Goal: Task Accomplishment & Management: Use online tool/utility

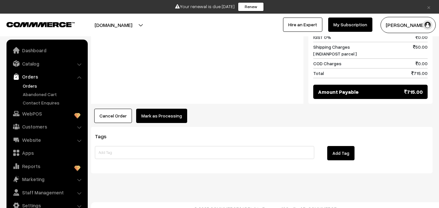
click at [159, 109] on button "Mark as Processing" at bounding box center [161, 116] width 51 height 14
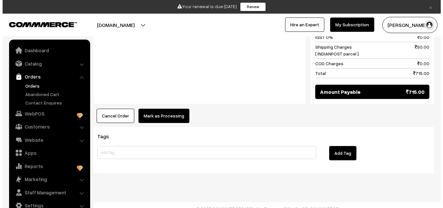
scroll to position [634, 0]
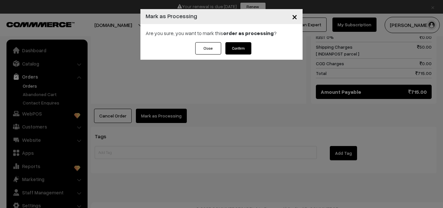
click at [243, 52] on button "Confirm" at bounding box center [239, 48] width 26 height 12
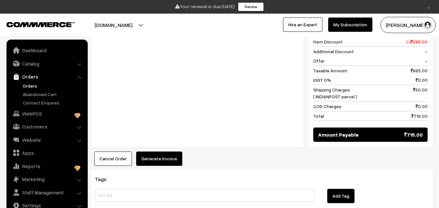
scroll to position [552, 0]
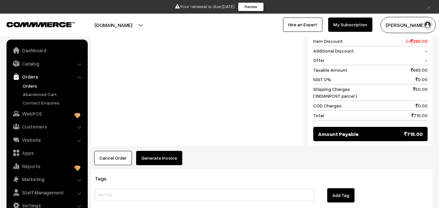
click at [152, 154] on button "Generate Invoice" at bounding box center [159, 158] width 46 height 14
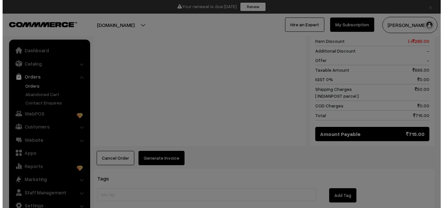
scroll to position [556, 0]
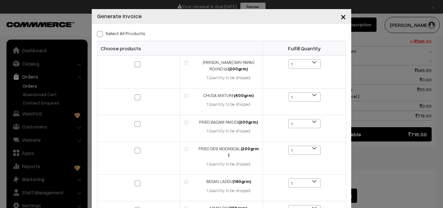
click at [99, 31] on span at bounding box center [100, 34] width 6 height 6
click at [99, 31] on input "Select All Products" at bounding box center [99, 33] width 4 height 4
checkbox input "true"
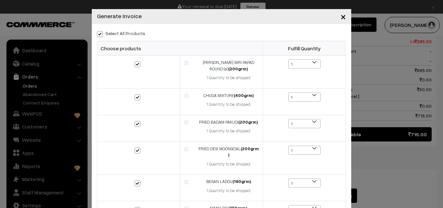
checkbox input "true"
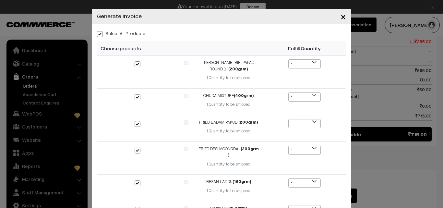
checkbox input "true"
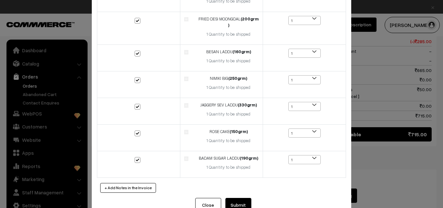
scroll to position [142, 0]
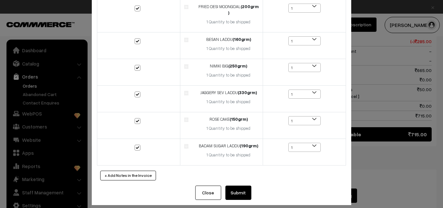
click at [232, 187] on button "Submit" at bounding box center [239, 193] width 26 height 14
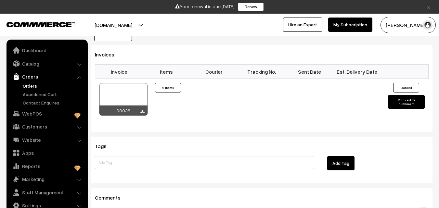
scroll to position [682, 0]
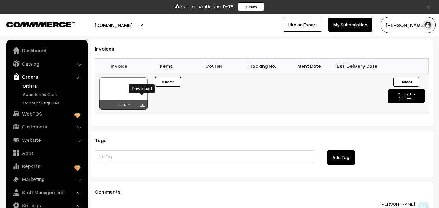
click at [142, 104] on icon at bounding box center [142, 106] width 4 height 4
click at [406, 89] on button "Convert to Fulfilment" at bounding box center [406, 96] width 37 height 14
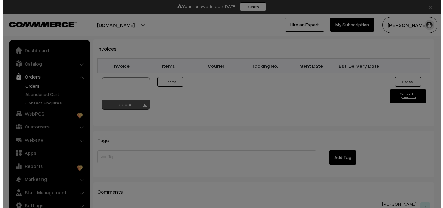
scroll to position [686, 0]
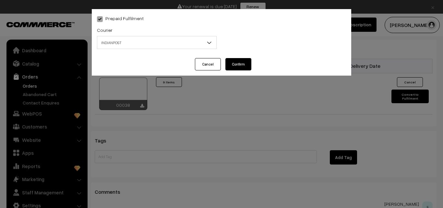
click at [236, 68] on button "Confirm" at bounding box center [239, 64] width 26 height 12
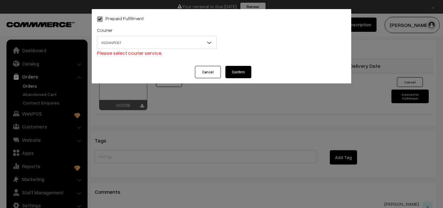
click at [143, 40] on span "INDIANPOST" at bounding box center [156, 42] width 119 height 11
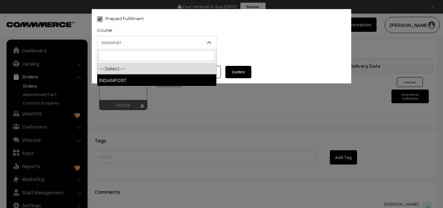
select select "1"
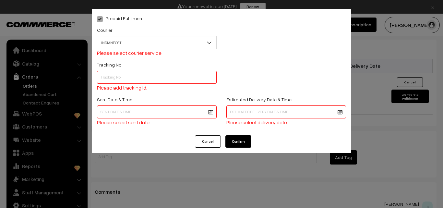
click at [151, 76] on input "text" at bounding box center [157, 77] width 120 height 13
type input "co080457494in"
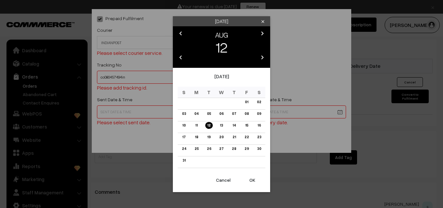
click at [255, 180] on button "OK" at bounding box center [253, 180] width 26 height 14
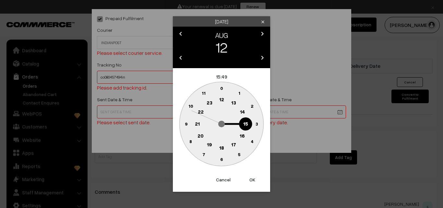
click at [255, 180] on button "OK" at bounding box center [253, 180] width 26 height 14
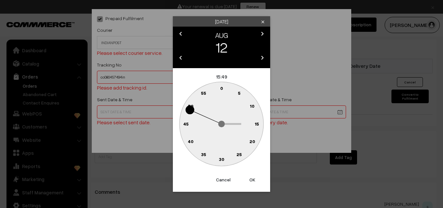
click at [255, 180] on button "OK" at bounding box center [253, 180] width 26 height 14
type input "12-08-2025 15:49"
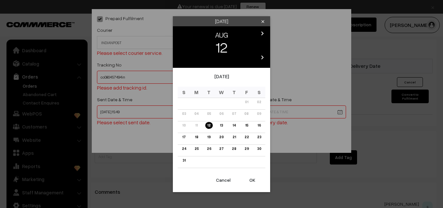
click at [195, 137] on link "18" at bounding box center [196, 137] width 7 height 7
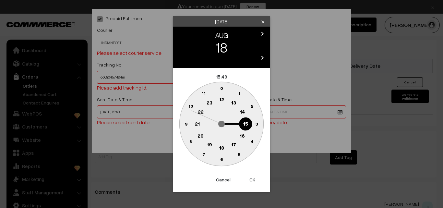
click at [255, 180] on button "OK" at bounding box center [253, 180] width 26 height 14
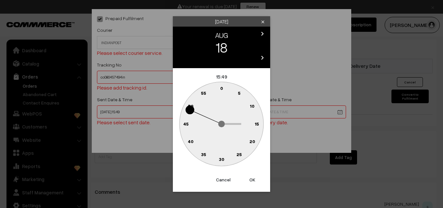
click at [255, 180] on button "OK" at bounding box center [253, 180] width 26 height 14
type input "18-08-2025 15:49"
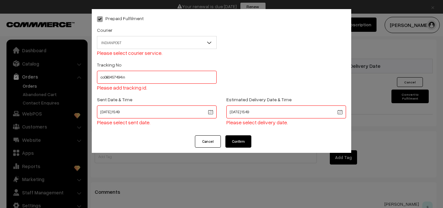
click at [245, 138] on button "Confirm" at bounding box center [239, 141] width 26 height 12
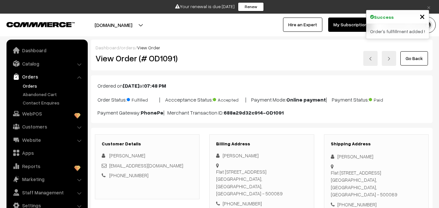
scroll to position [682, 0]
